Goal: Check status: Check status

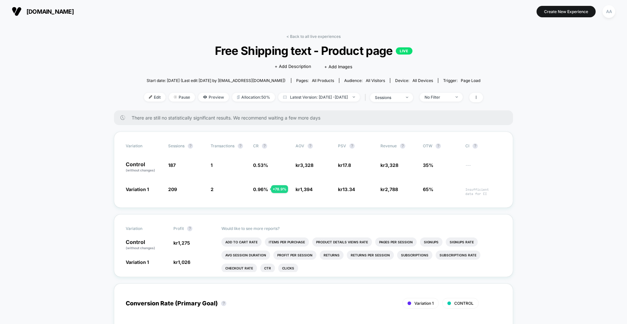
click at [300, 34] on link "< Back to all live experiences" at bounding box center [313, 36] width 54 height 5
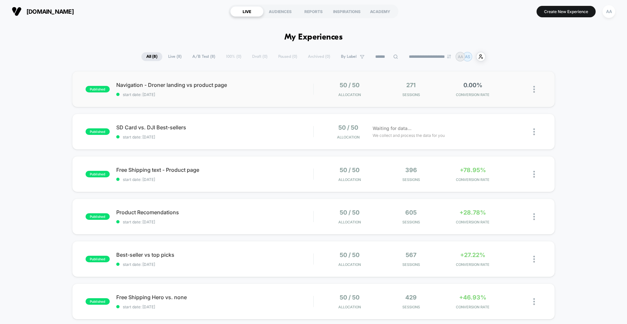
click at [251, 100] on div "published Navigation - Droner landing vs product page start date: 25.9.2025 50 …" at bounding box center [313, 89] width 483 height 36
click at [211, 87] on span "Navigation - Droner landing vs product page Click to edit experience details" at bounding box center [214, 85] width 197 height 7
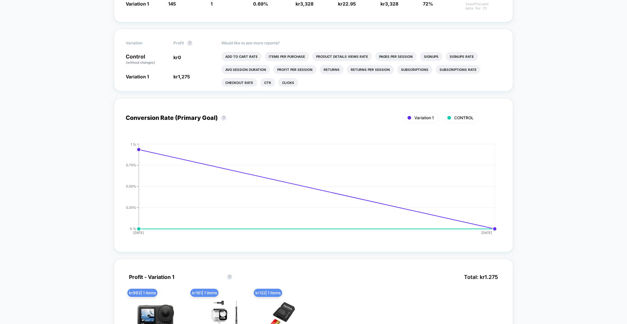
scroll to position [188, 0]
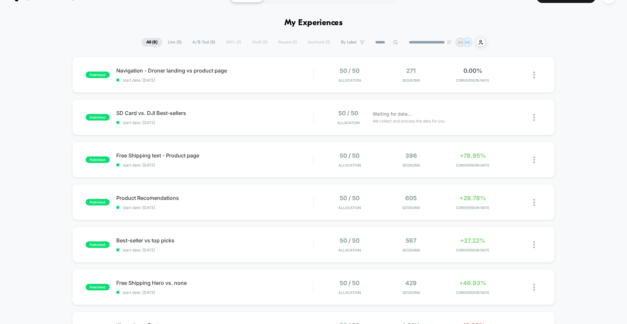
scroll to position [20, 0]
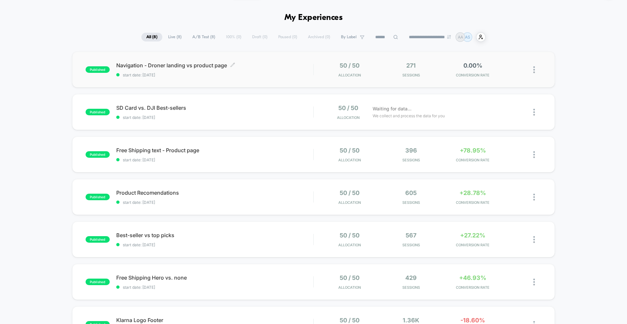
click at [140, 69] on span "Navigation - Droner landing vs product page Click to edit experience details" at bounding box center [214, 65] width 197 height 7
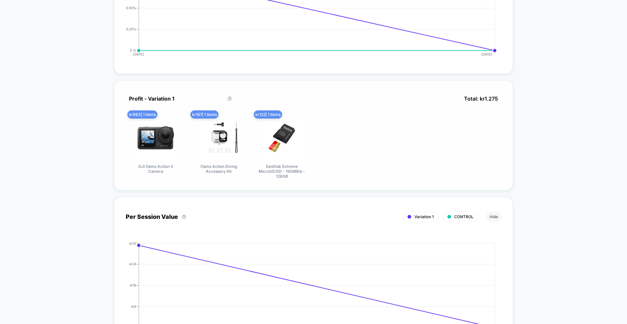
scroll to position [365, 0]
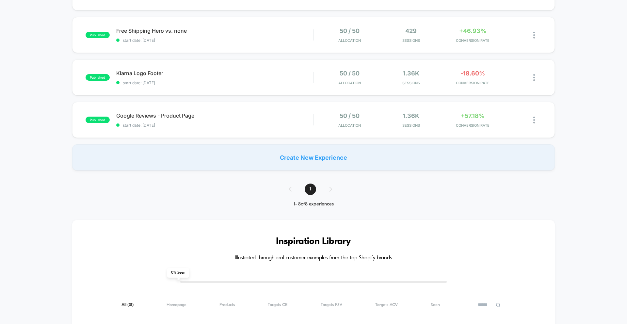
scroll to position [250, 0]
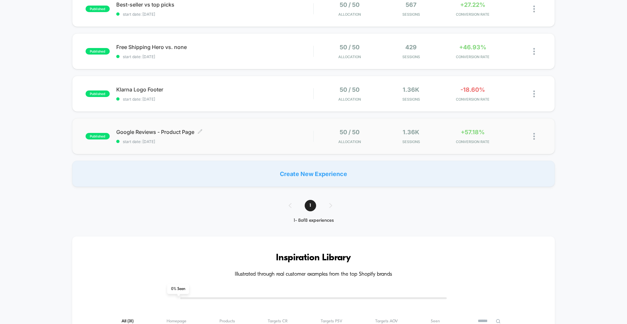
click at [194, 140] on span "start date: [DATE]" at bounding box center [214, 141] width 197 height 5
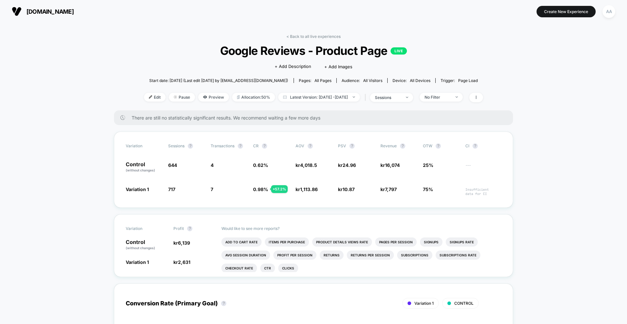
scroll to position [3, 0]
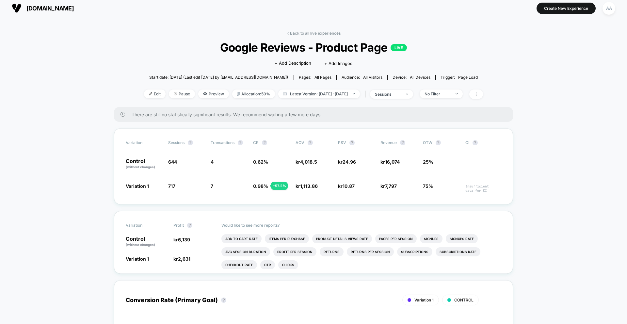
click at [306, 116] on span "There are still no statistically significant results. We recommend waiting a fe…" at bounding box center [316, 115] width 368 height 6
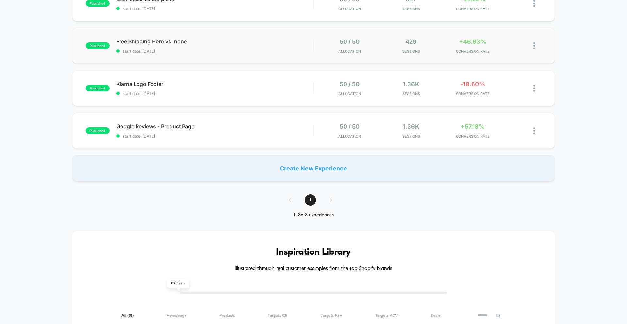
scroll to position [186, 0]
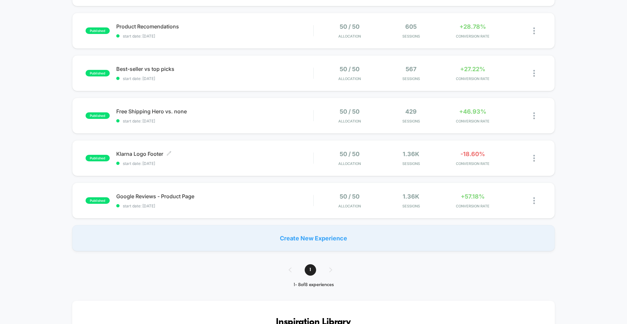
click at [164, 162] on span "start date: [DATE]" at bounding box center [214, 163] width 197 height 5
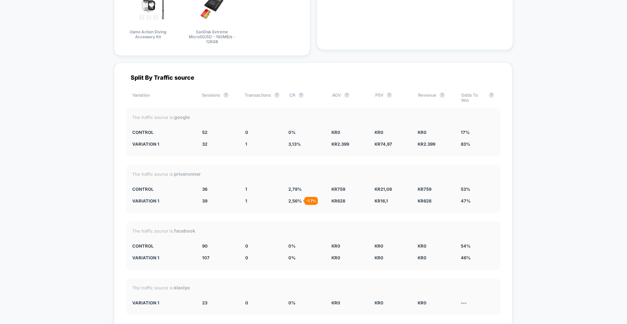
scroll to position [1140, 0]
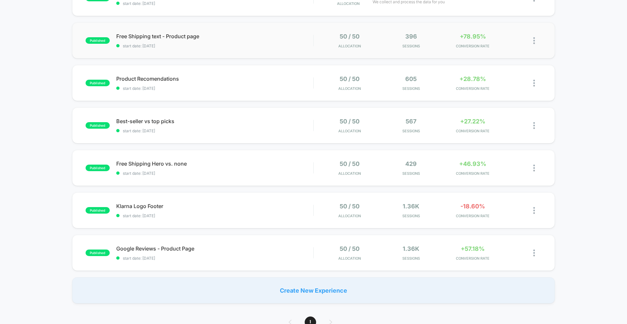
scroll to position [135, 0]
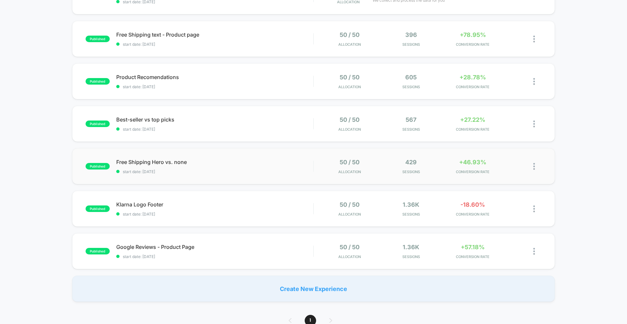
click at [253, 158] on div "published Free Shipping Hero vs. none start date: 24.9.2025 50 / 50 Allocation …" at bounding box center [313, 166] width 483 height 36
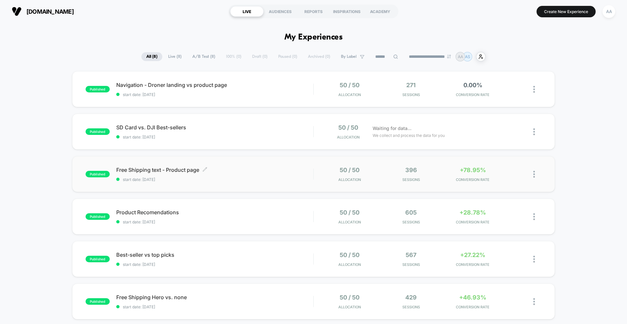
click at [189, 171] on span "Free Shipping text - Product page Click to edit experience details" at bounding box center [214, 170] width 197 height 7
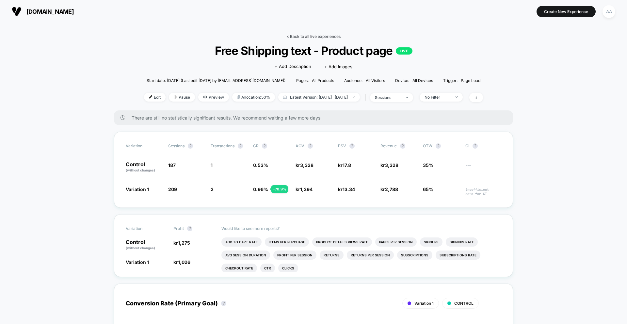
click at [301, 36] on link "< Back to all live experiences" at bounding box center [313, 36] width 54 height 5
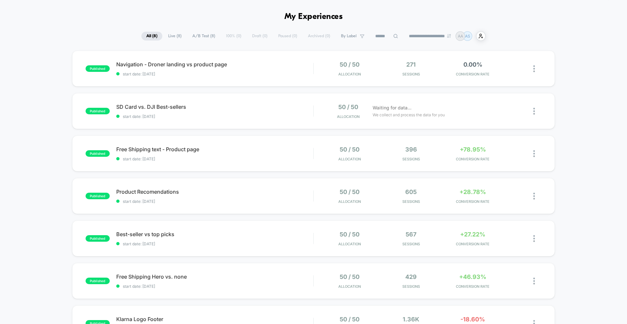
scroll to position [24, 0]
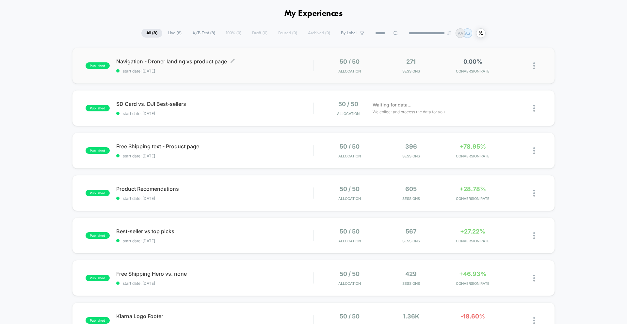
click at [248, 64] on div "Navigation - Droner landing vs product page Click to edit experience details Cl…" at bounding box center [214, 65] width 197 height 15
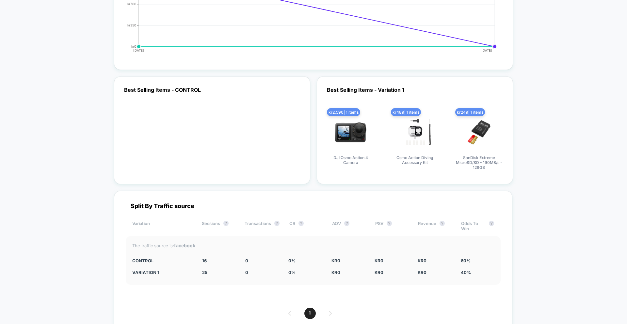
scroll to position [970, 0]
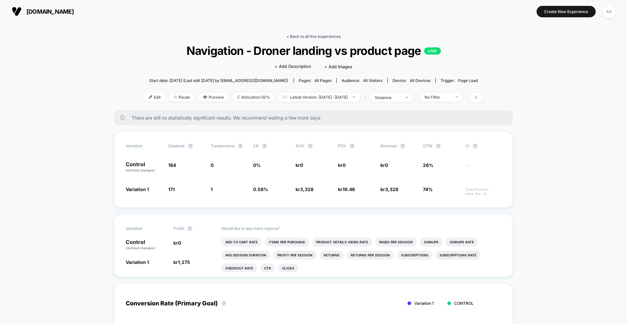
click at [299, 34] on link "< Back to all live experiences" at bounding box center [313, 36] width 54 height 5
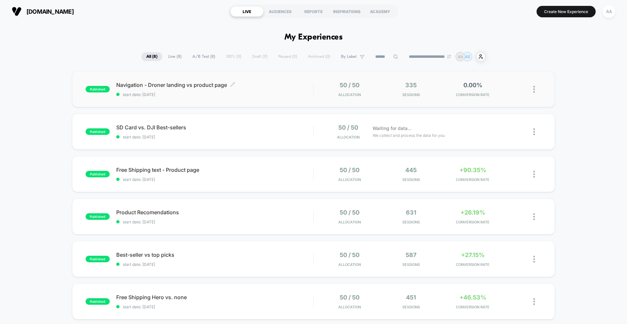
scroll to position [2, 0]
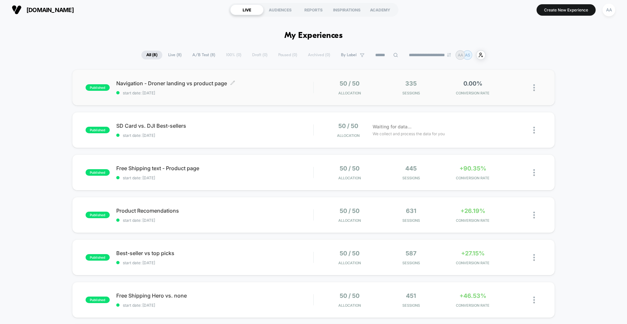
click at [266, 88] on div "Navigation - Droner landing vs product page Click to edit experience details Cl…" at bounding box center [214, 87] width 197 height 15
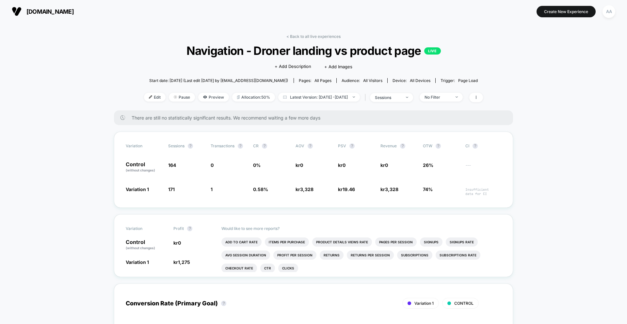
click at [323, 37] on link "< Back to all live experiences" at bounding box center [313, 36] width 54 height 5
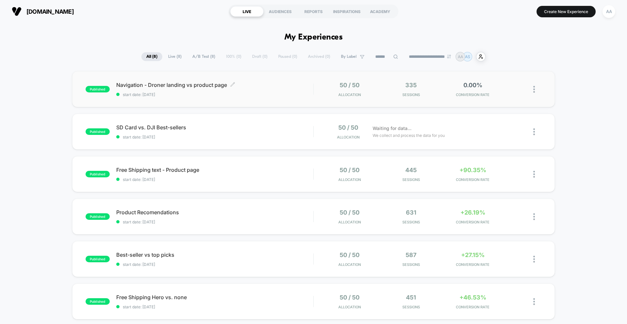
click at [214, 97] on span "start date: [DATE]" at bounding box center [214, 94] width 197 height 5
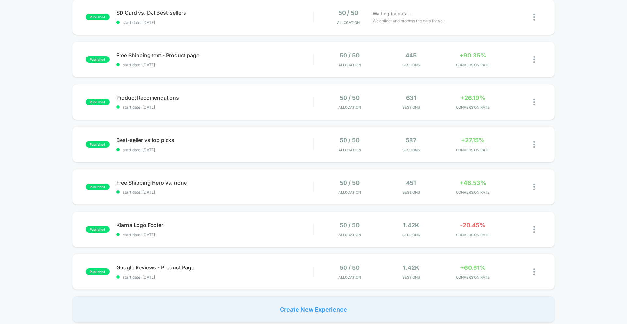
scroll to position [98, 0]
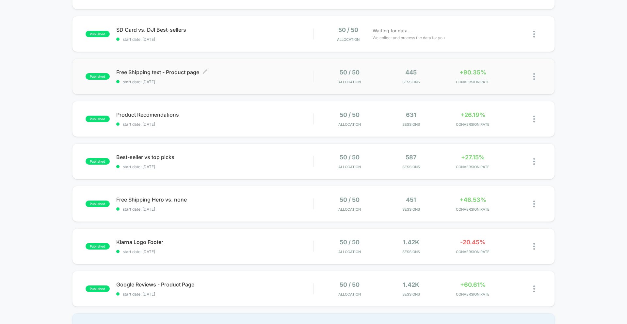
click at [255, 81] on span "start date: [DATE]" at bounding box center [214, 81] width 197 height 5
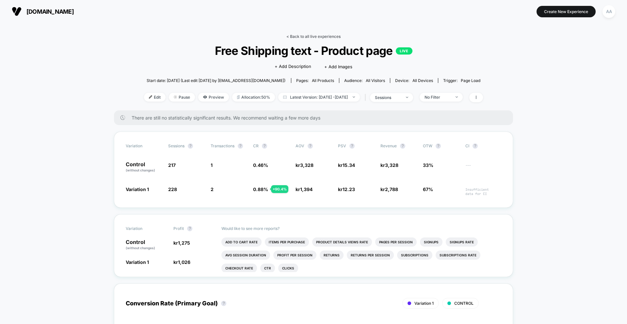
click at [328, 35] on link "< Back to all live experiences" at bounding box center [313, 36] width 54 height 5
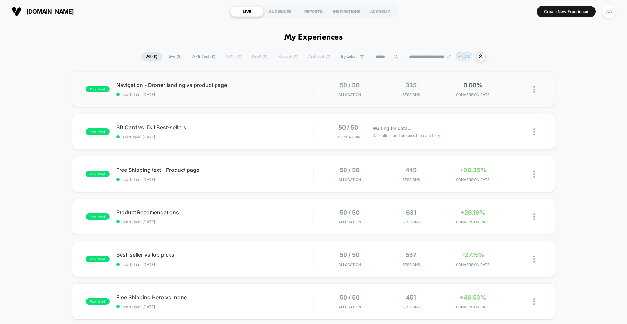
scroll to position [7, 0]
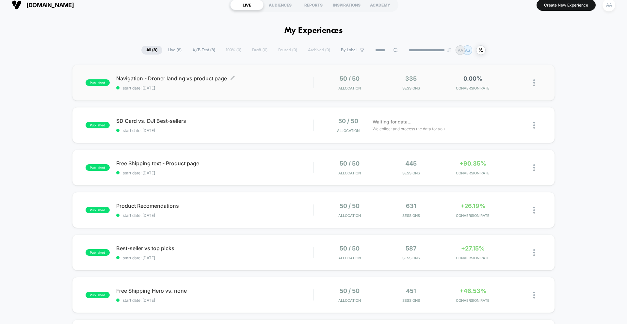
click at [241, 79] on span "Navigation - Droner landing vs product page Click to edit experience details" at bounding box center [214, 78] width 197 height 7
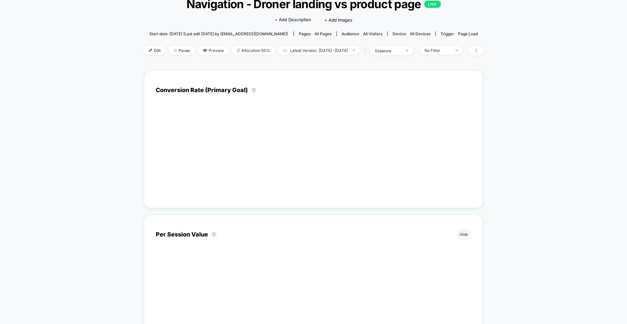
scroll to position [48, 0]
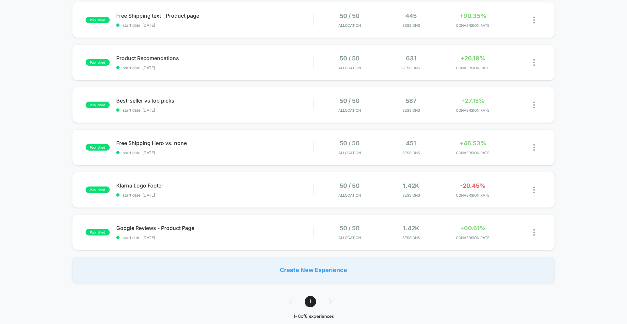
scroll to position [149, 0]
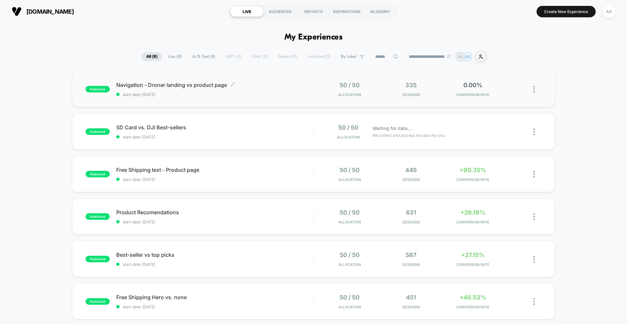
click at [183, 85] on span "Navigation - Droner landing vs product page Click to edit experience details" at bounding box center [214, 85] width 197 height 7
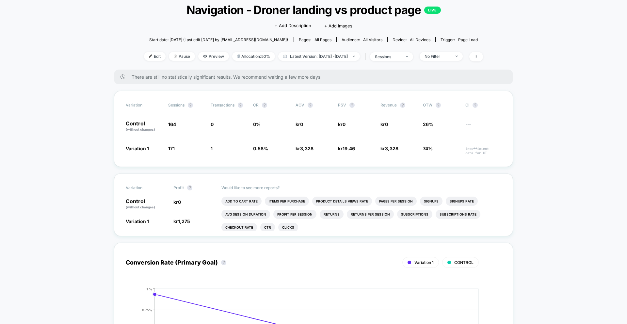
scroll to position [41, 0]
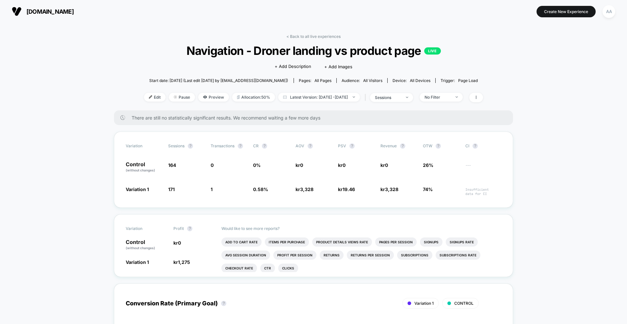
click at [308, 39] on div "< Back to all live experiences Navigation - Droner landing vs product page LIVE…" at bounding box center [313, 72] width 339 height 76
click at [305, 35] on link "< Back to all live experiences" at bounding box center [313, 36] width 54 height 5
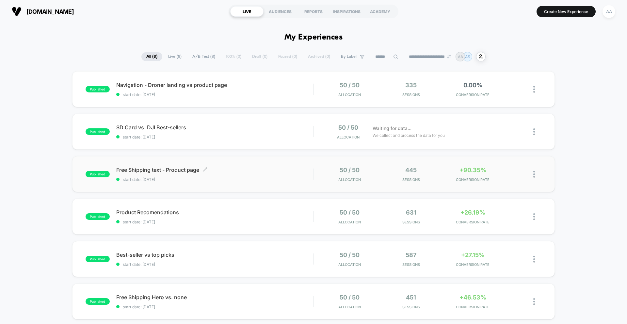
click at [199, 171] on span "Free Shipping text - Product page Click to edit experience details" at bounding box center [214, 170] width 197 height 7
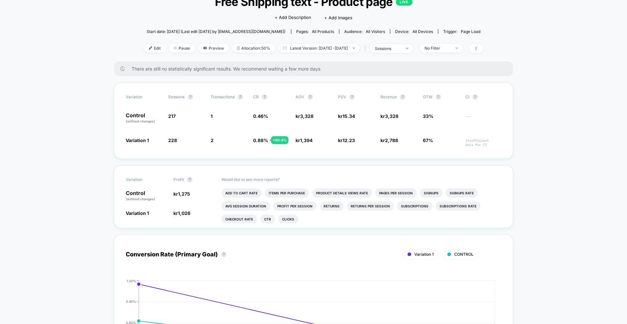
scroll to position [229, 0]
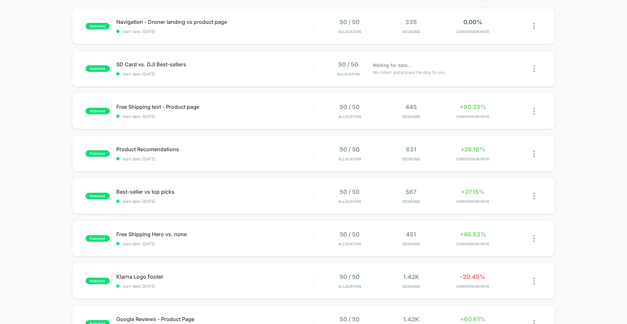
scroll to position [47, 0]
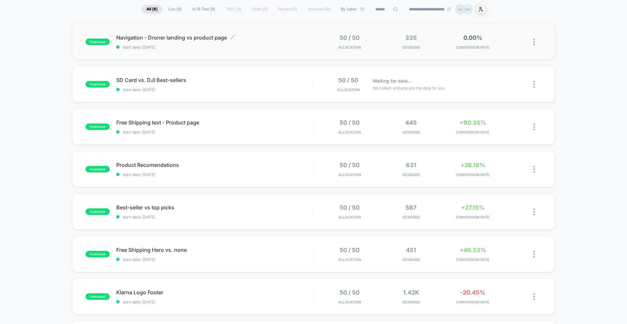
click at [177, 44] on div "Navigation - Droner landing vs product page Click to edit experience details Cl…" at bounding box center [214, 41] width 197 height 15
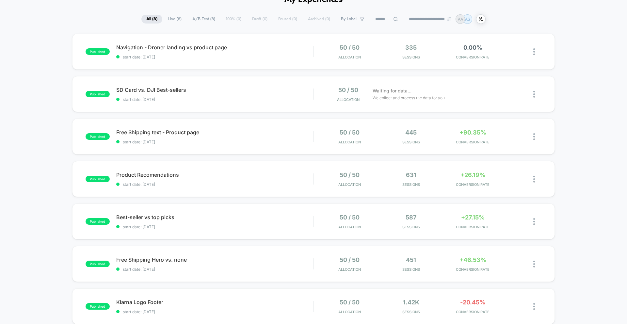
scroll to position [46, 0]
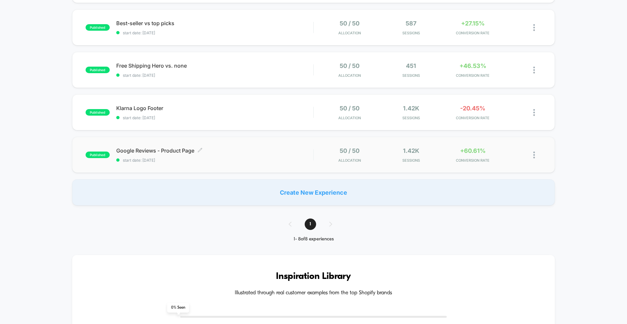
scroll to position [232, 0]
click at [166, 148] on span "Google Reviews - Product Page Click to edit experience details" at bounding box center [214, 150] width 197 height 7
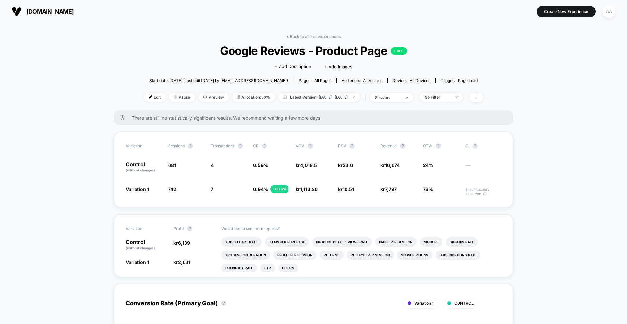
drag, startPoint x: 299, startPoint y: 46, endPoint x: 300, endPoint y: 42, distance: 4.4
click at [299, 46] on span "Google Reviews - Product Page LIVE" at bounding box center [313, 51] width 305 height 14
click at [301, 38] on link "< Back to all live experiences" at bounding box center [313, 36] width 54 height 5
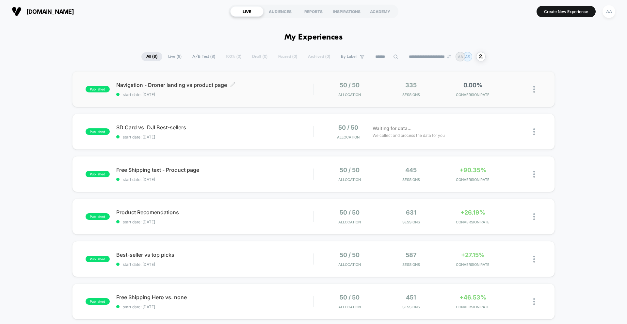
click at [291, 94] on span "start date: [DATE]" at bounding box center [214, 94] width 197 height 5
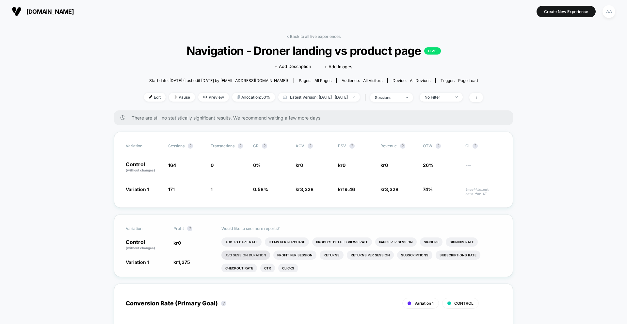
scroll to position [53, 0]
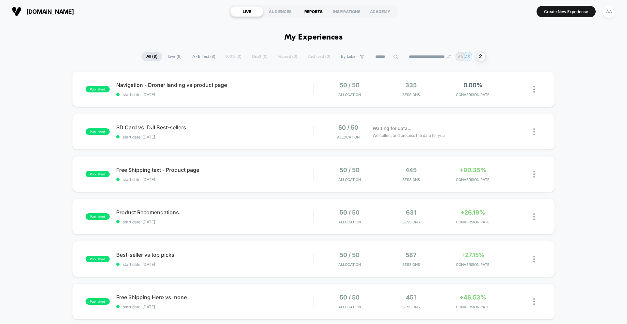
click at [301, 9] on div "REPORTS" at bounding box center [313, 11] width 33 height 10
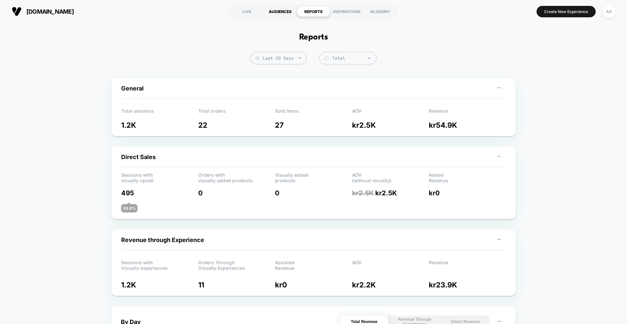
click at [268, 13] on div "AUDIENCES" at bounding box center [280, 11] width 33 height 10
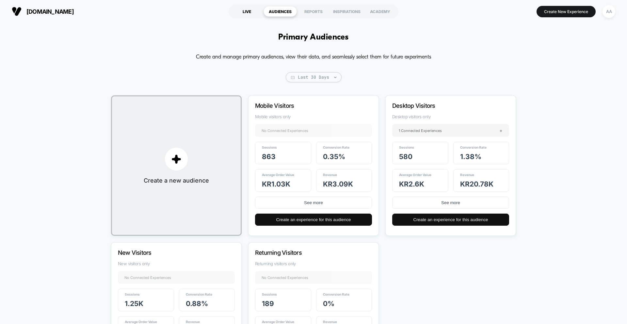
drag, startPoint x: 241, startPoint y: 11, endPoint x: 245, endPoint y: 12, distance: 3.3
click at [241, 11] on div "LIVE" at bounding box center [246, 11] width 33 height 10
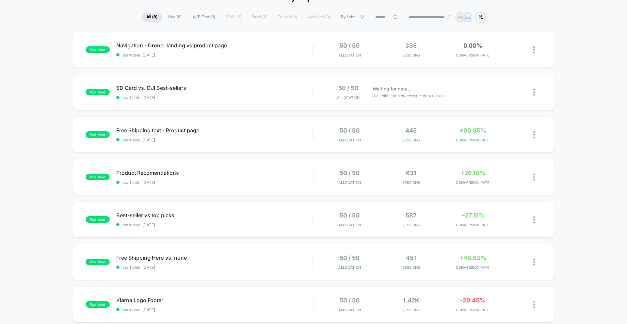
scroll to position [40, 0]
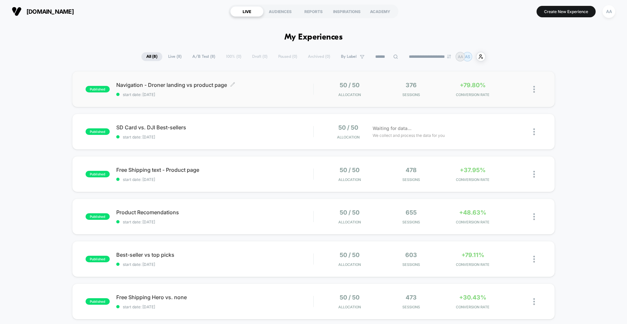
click at [219, 96] on span "start date: [DATE]" at bounding box center [214, 94] width 197 height 5
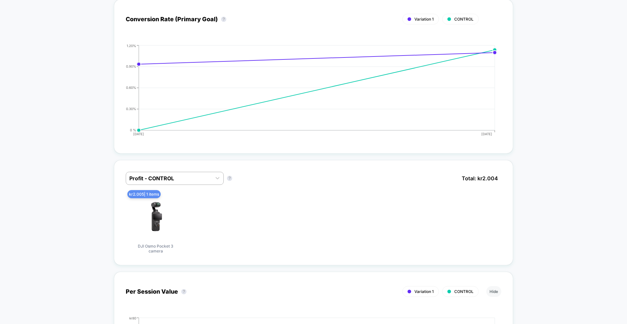
scroll to position [379, 0]
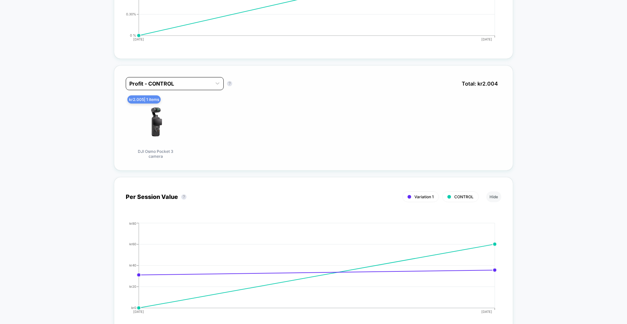
click at [164, 83] on div at bounding box center [168, 84] width 79 height 8
click at [166, 107] on div "Profit - Variation 1" at bounding box center [175, 112] width 98 height 12
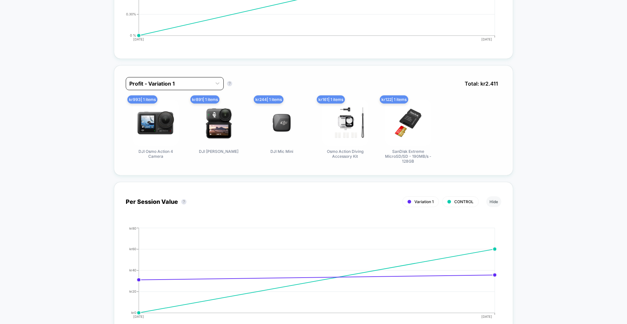
click at [170, 86] on div at bounding box center [168, 84] width 79 height 8
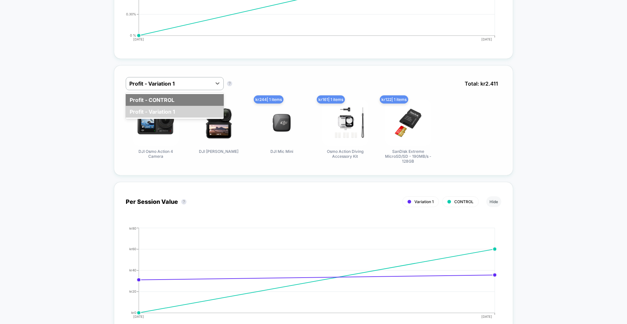
click at [169, 102] on div "Profit - CONTROL" at bounding box center [175, 100] width 98 height 12
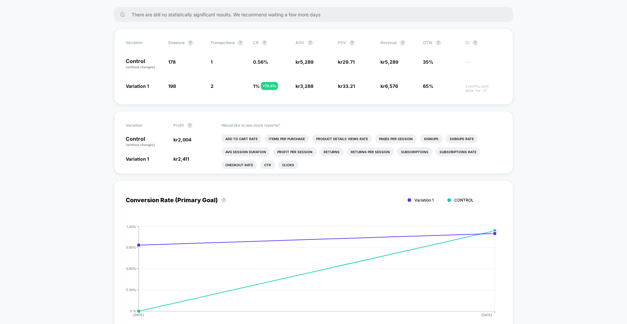
scroll to position [143, 0]
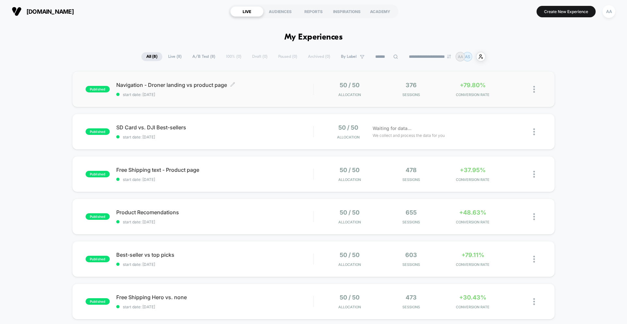
click at [271, 94] on span "start date: [DATE]" at bounding box center [214, 94] width 197 height 5
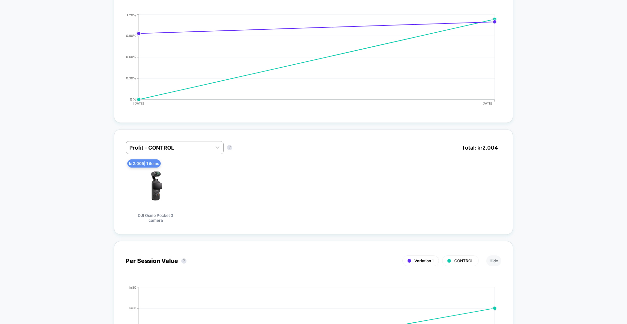
scroll to position [315, 0]
